Goal: Transaction & Acquisition: Purchase product/service

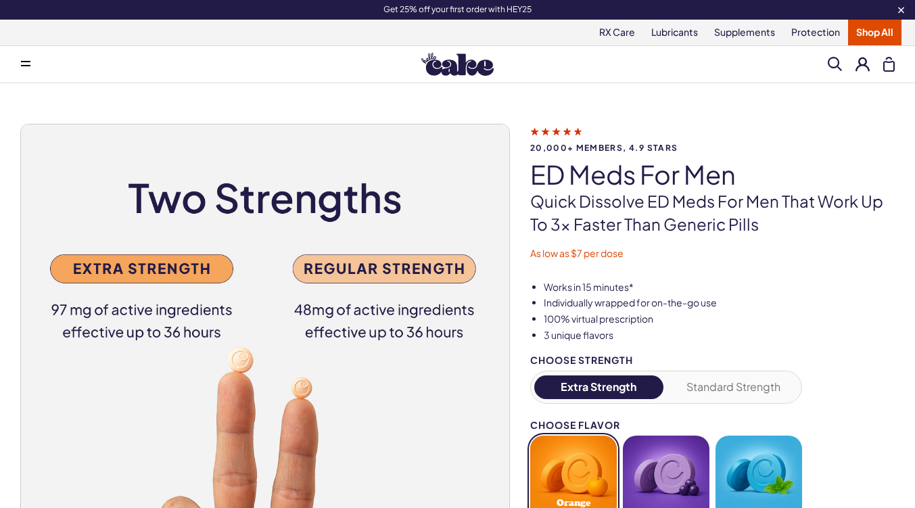
click at [25, 66] on span at bounding box center [25, 64] width 9 height 7
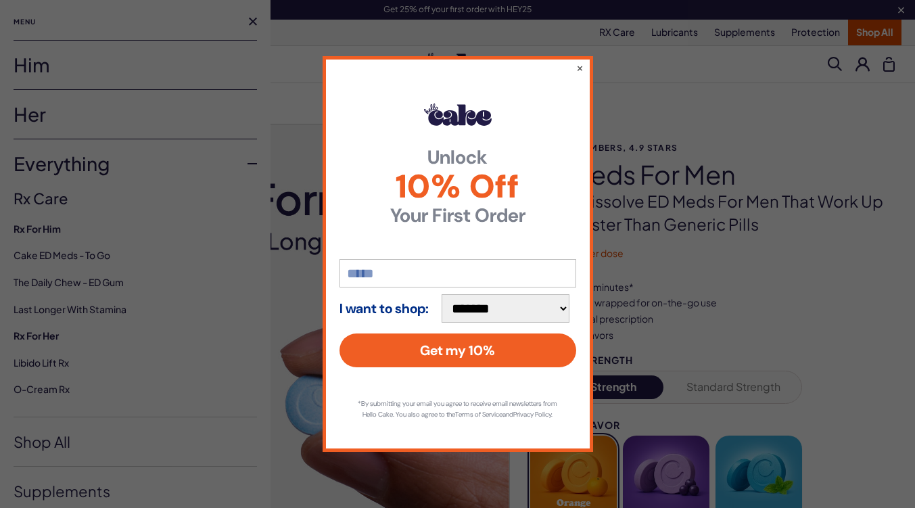
click at [575, 60] on div "**********" at bounding box center [458, 253] width 271 height 395
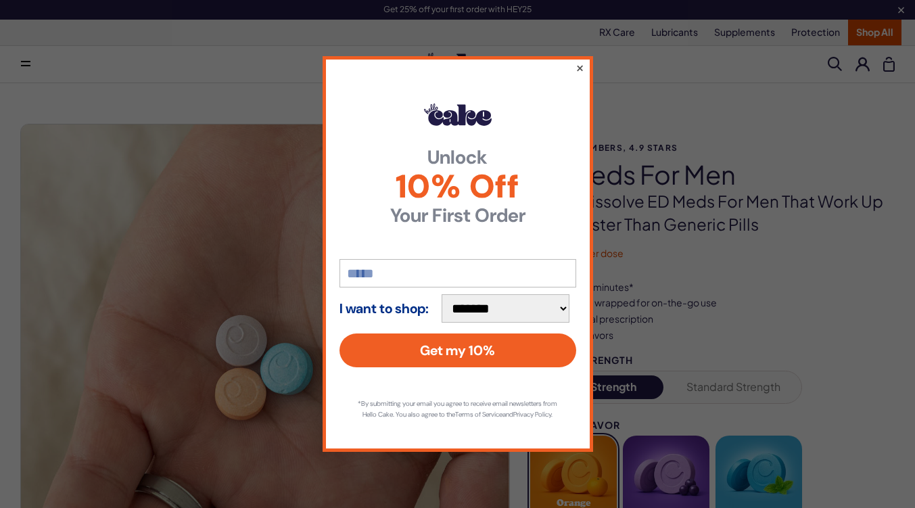
click at [582, 65] on button "×" at bounding box center [579, 68] width 9 height 16
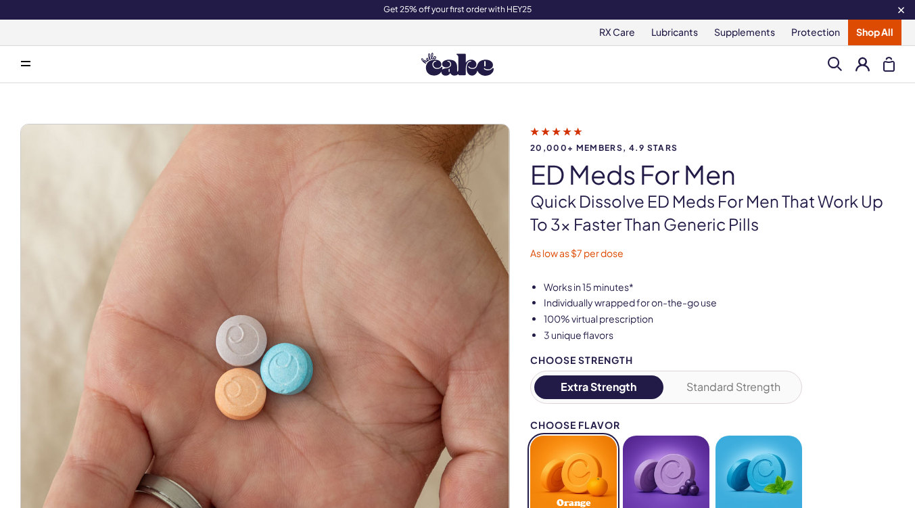
click at [38, 60] on button at bounding box center [25, 64] width 27 height 27
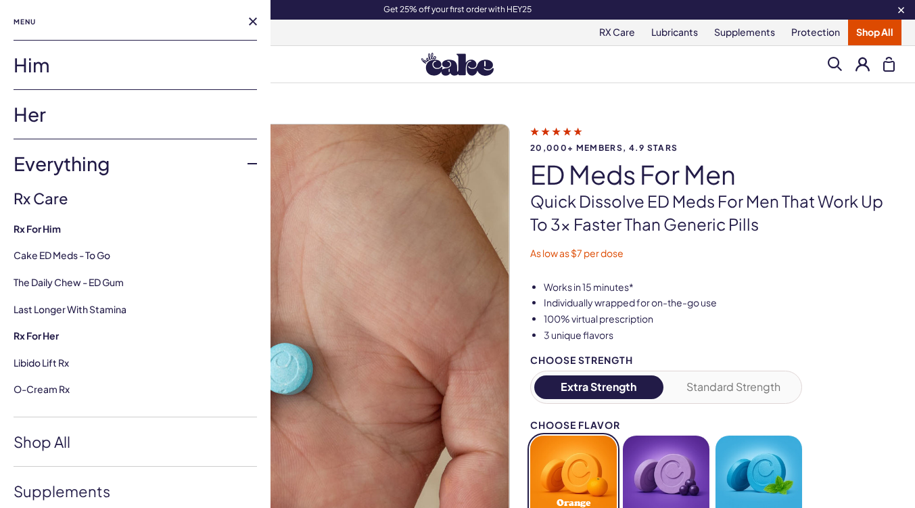
click at [120, 66] on link "Him" at bounding box center [135, 65] width 243 height 49
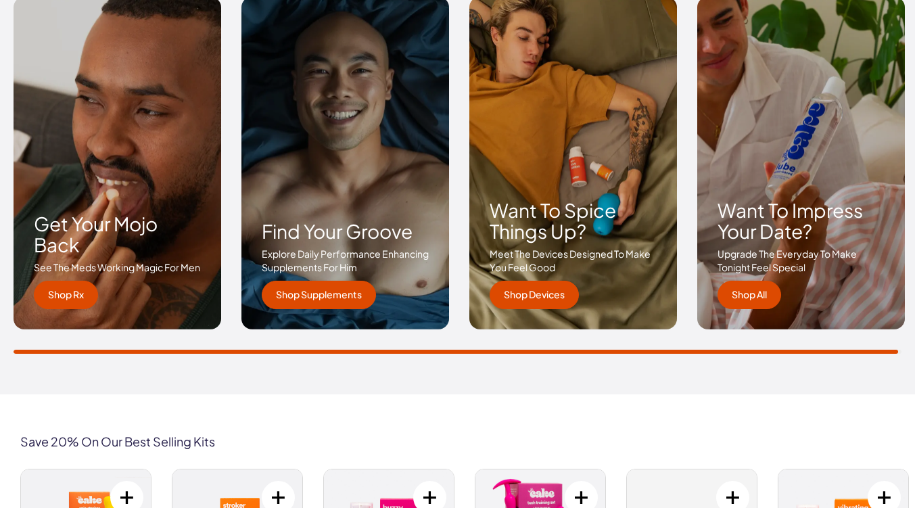
scroll to position [2019, 0]
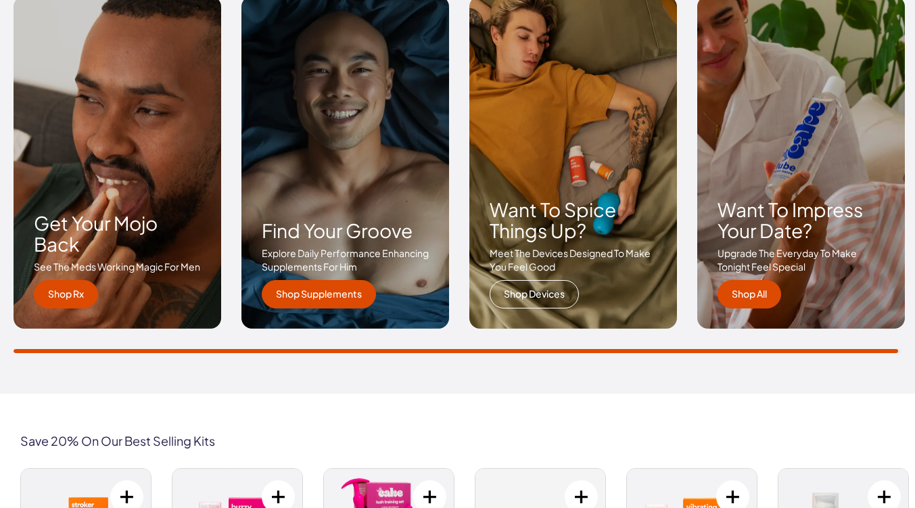
click at [565, 296] on link "Shop Devices" at bounding box center [534, 294] width 89 height 28
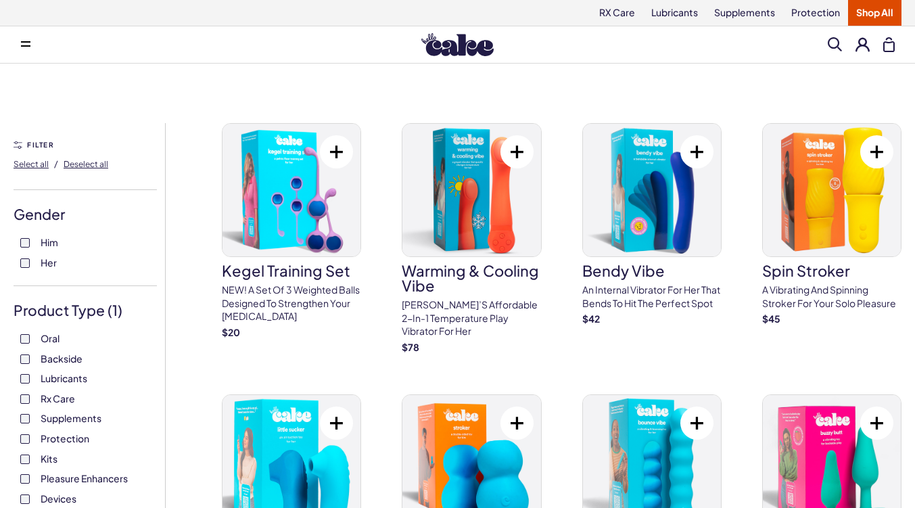
scroll to position [120, 0]
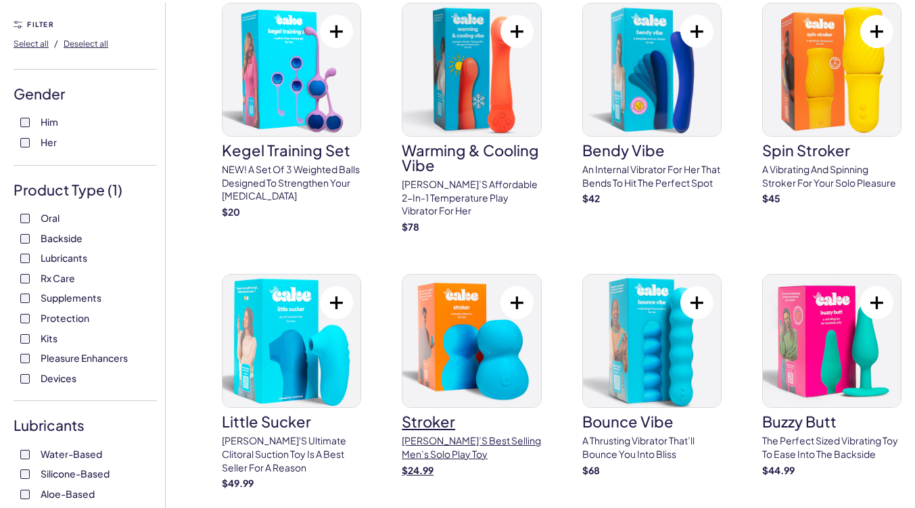
click at [428, 316] on img at bounding box center [471, 341] width 138 height 133
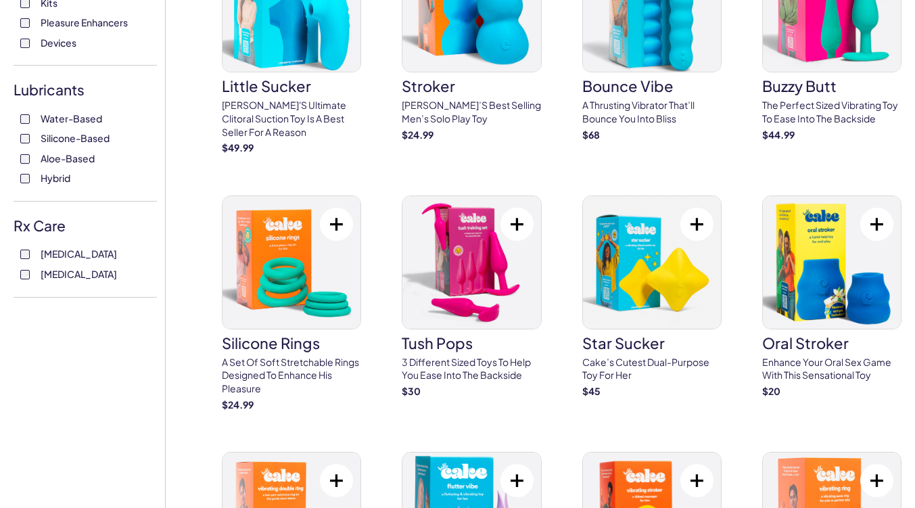
scroll to position [460, 0]
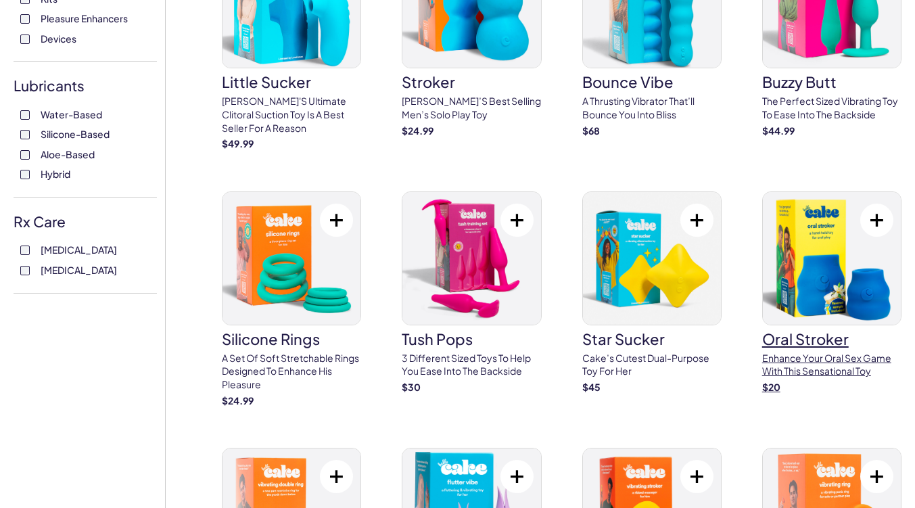
click at [790, 367] on p "Enhance your oral sex game with this sensational toy" at bounding box center [831, 365] width 139 height 26
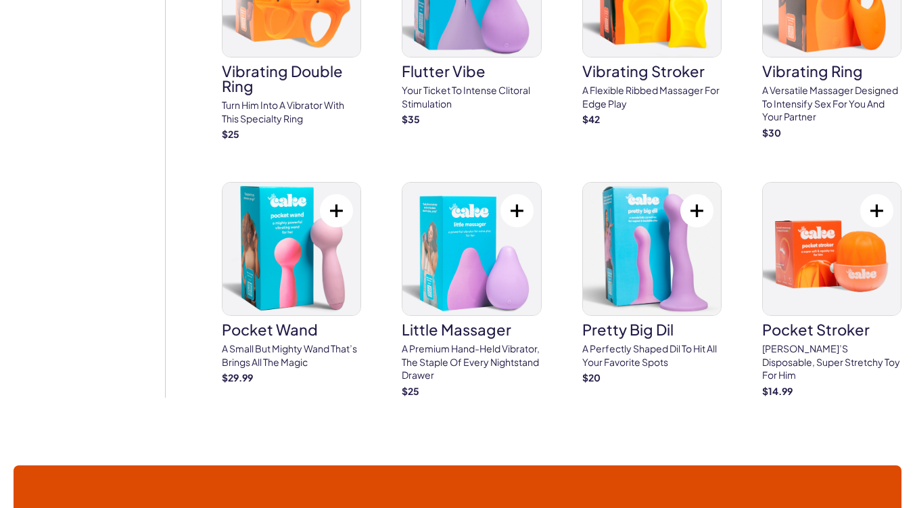
scroll to position [985, 0]
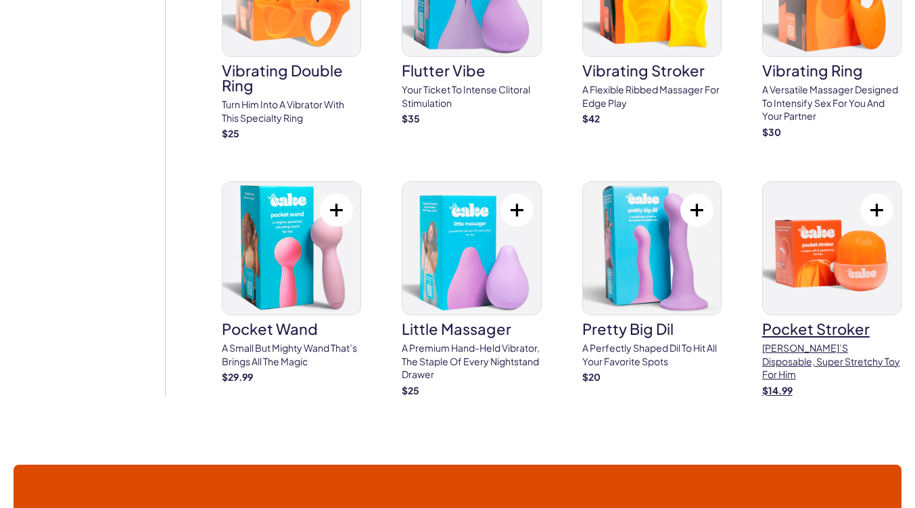
click at [830, 342] on p "Cake’s disposable, super stretchy toy for him" at bounding box center [831, 362] width 139 height 40
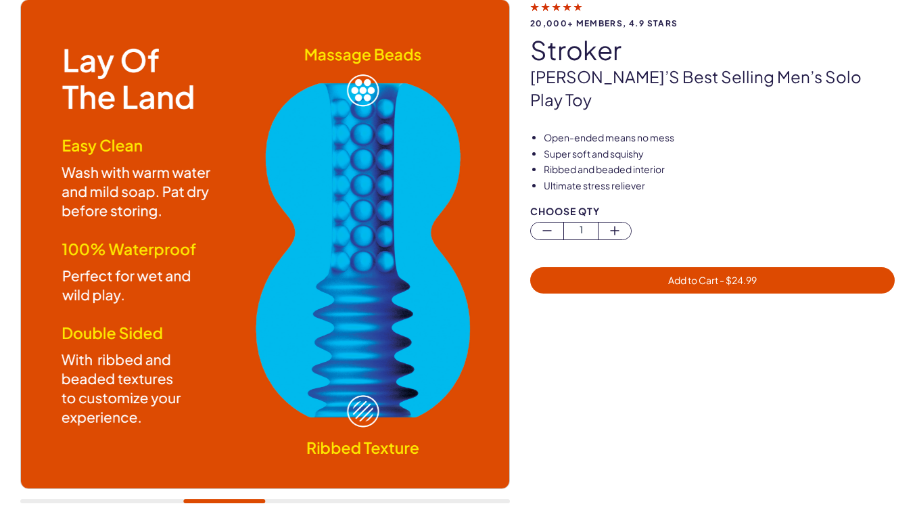
scroll to position [174, 0]
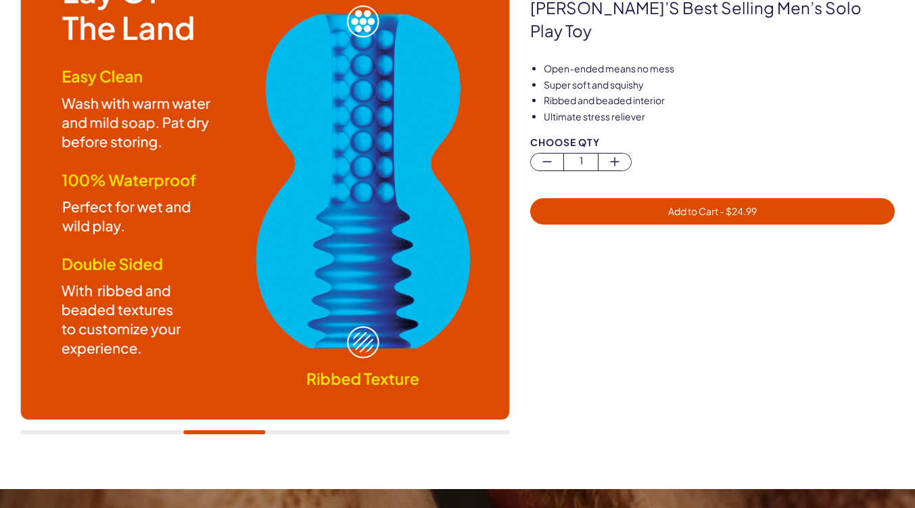
click at [392, 429] on div at bounding box center [265, 189] width 490 height 518
click at [400, 439] on div at bounding box center [265, 189] width 490 height 518
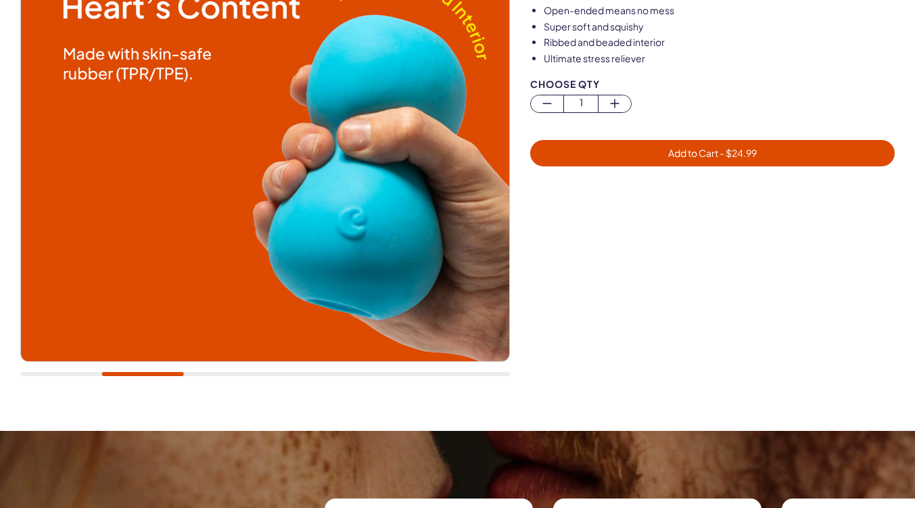
scroll to position [234, 0]
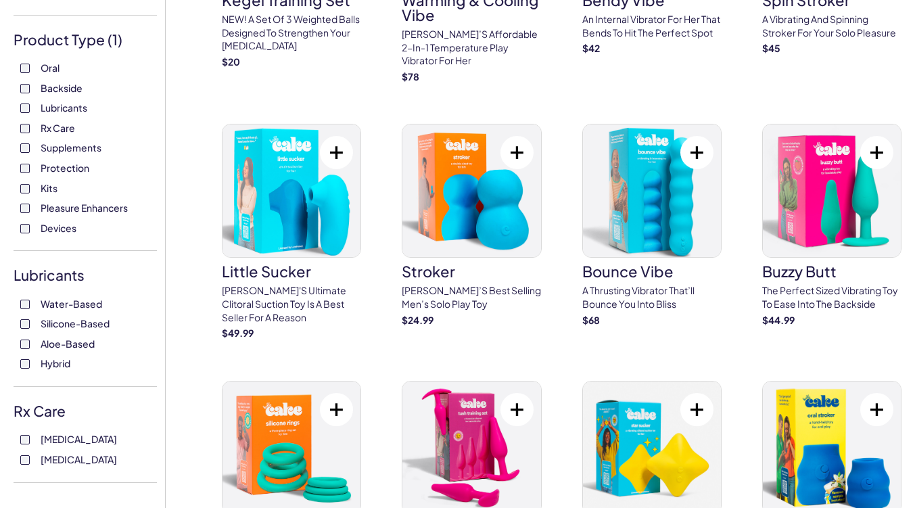
scroll to position [270, 0]
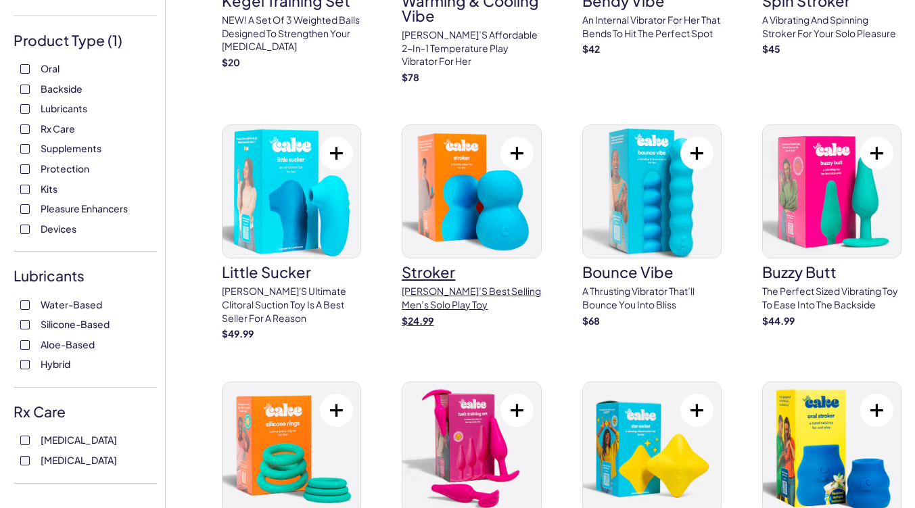
click at [484, 200] on img at bounding box center [471, 191] width 138 height 133
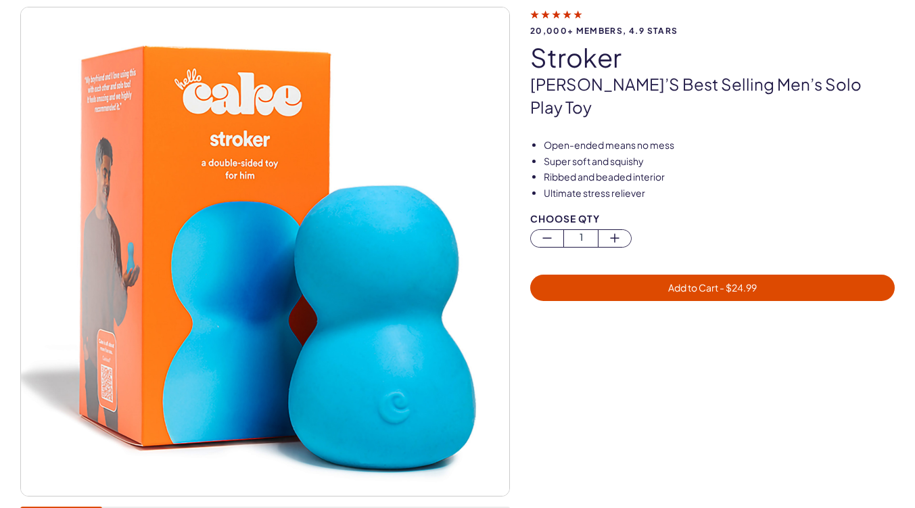
scroll to position [96, 0]
